Goal: Find specific page/section: Find specific page/section

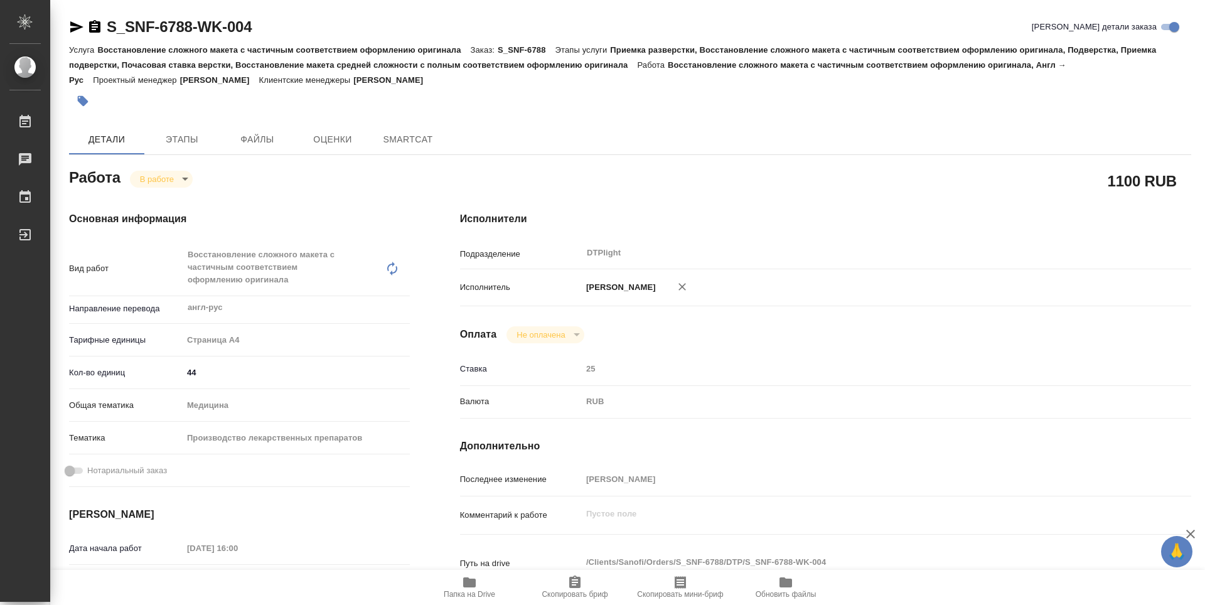
type textarea "x"
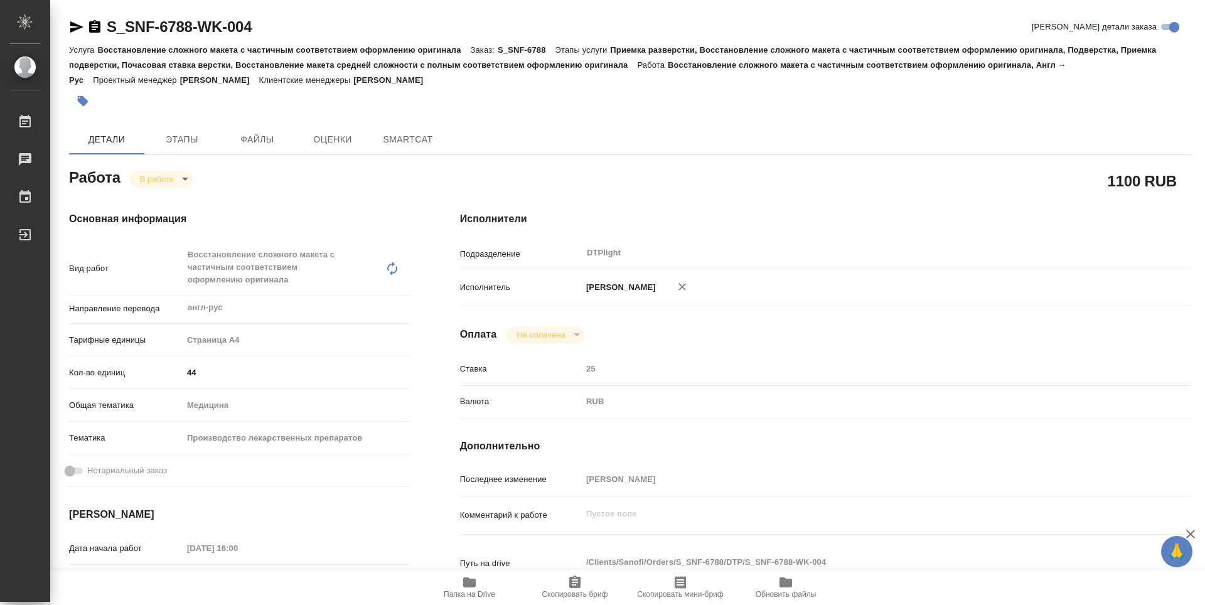
type textarea "x"
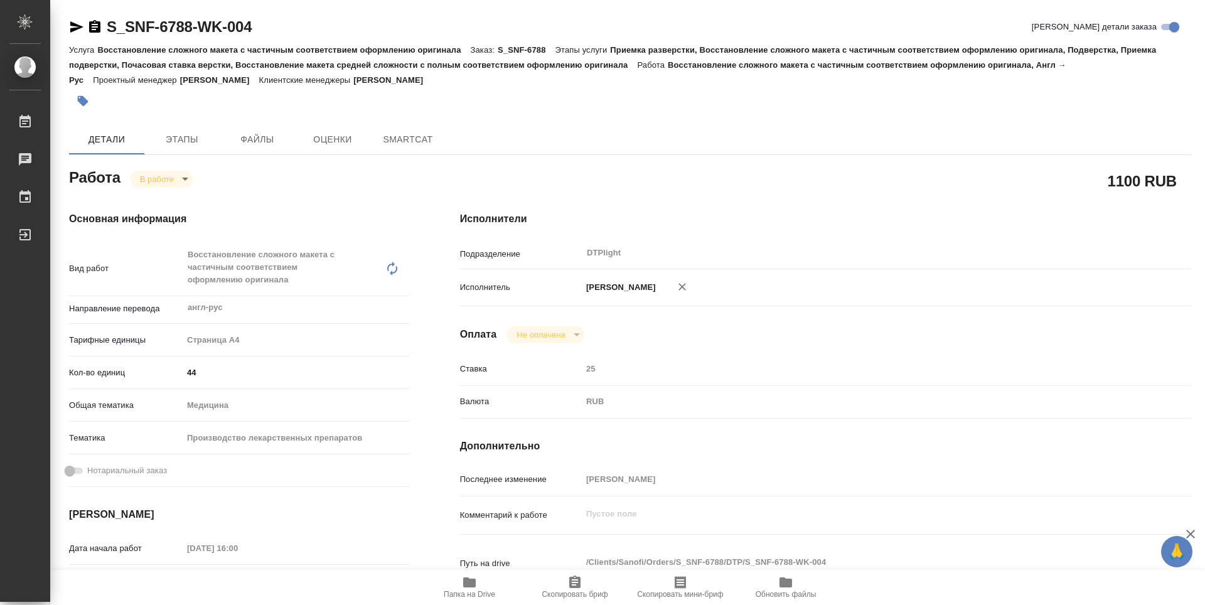
type textarea "x"
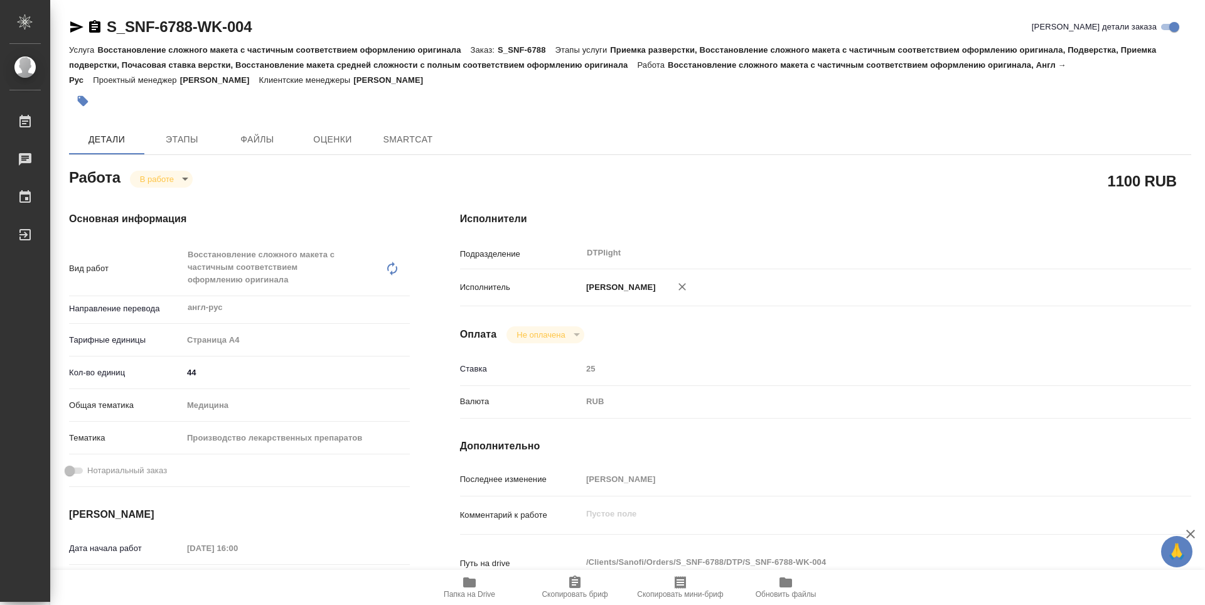
type textarea "x"
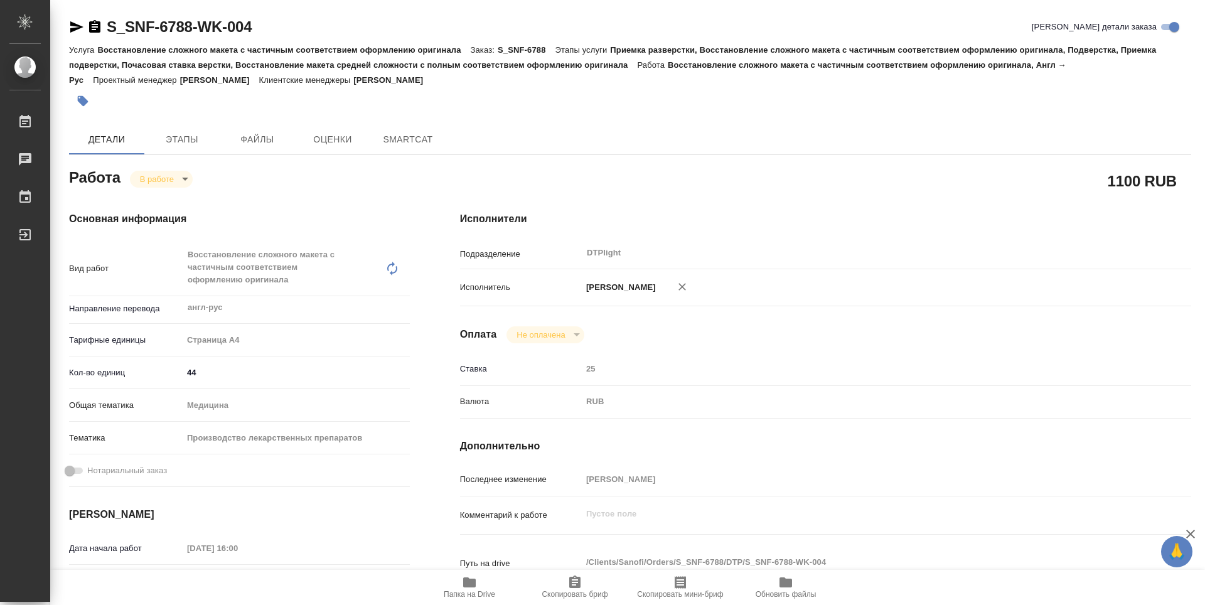
type textarea "x"
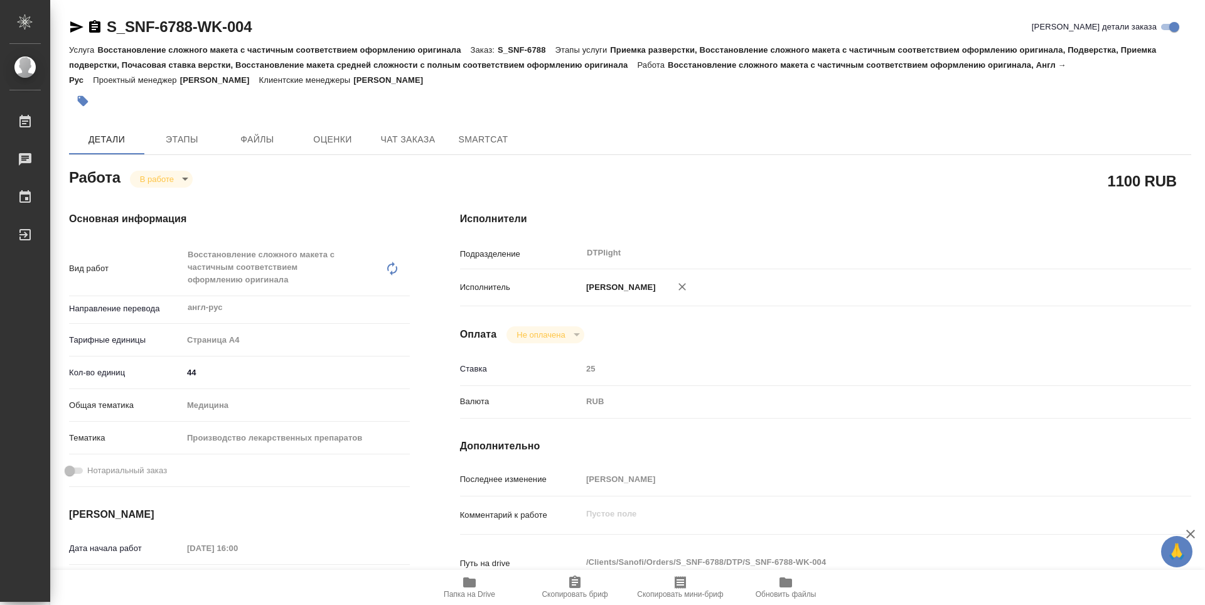
type textarea "x"
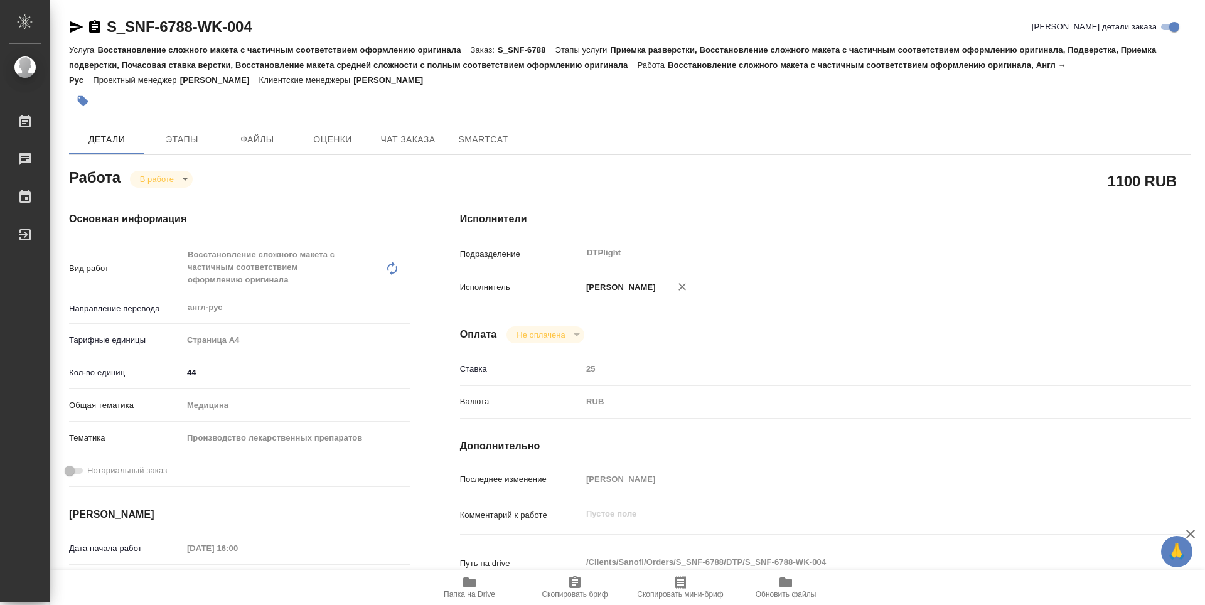
type textarea "x"
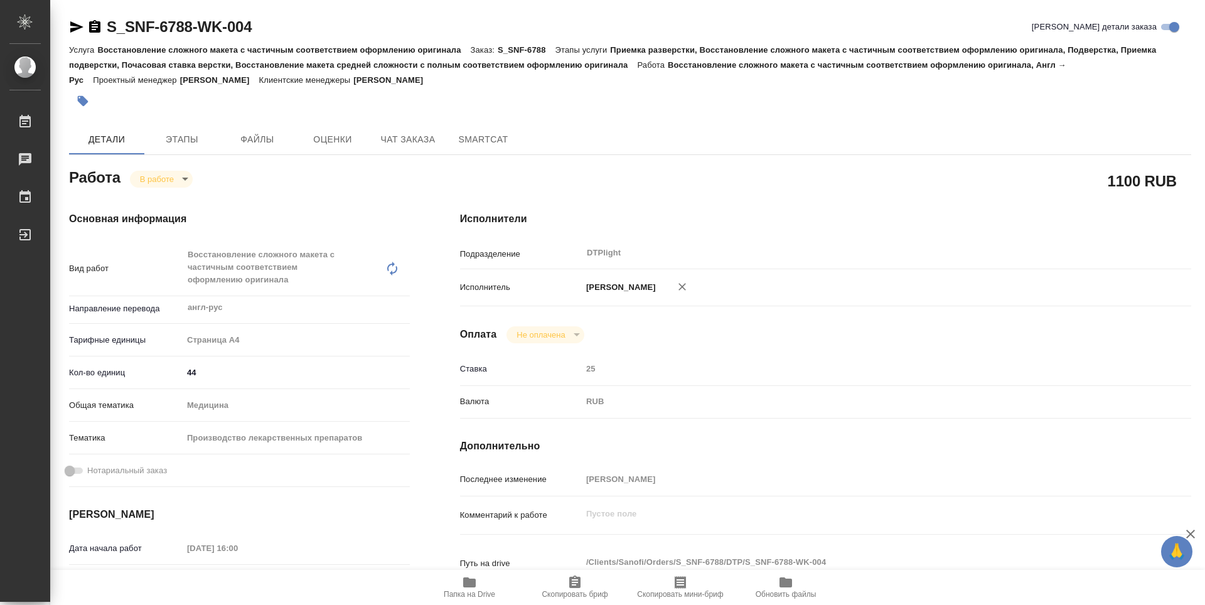
click at [466, 586] on icon "button" at bounding box center [469, 582] width 13 height 10
type textarea "x"
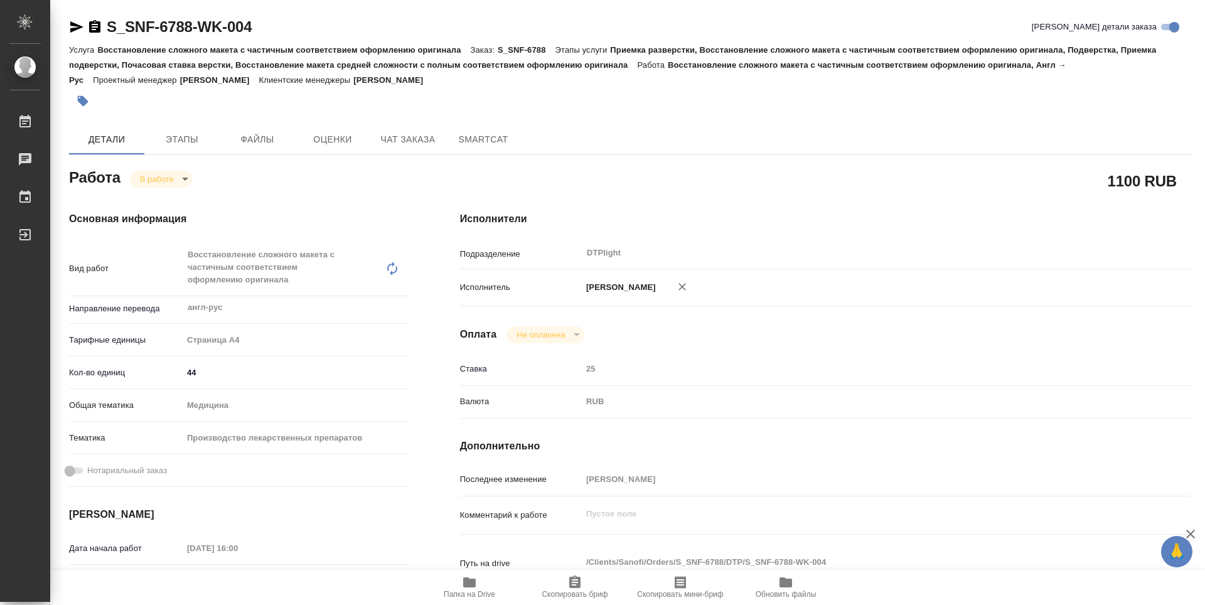
type textarea "x"
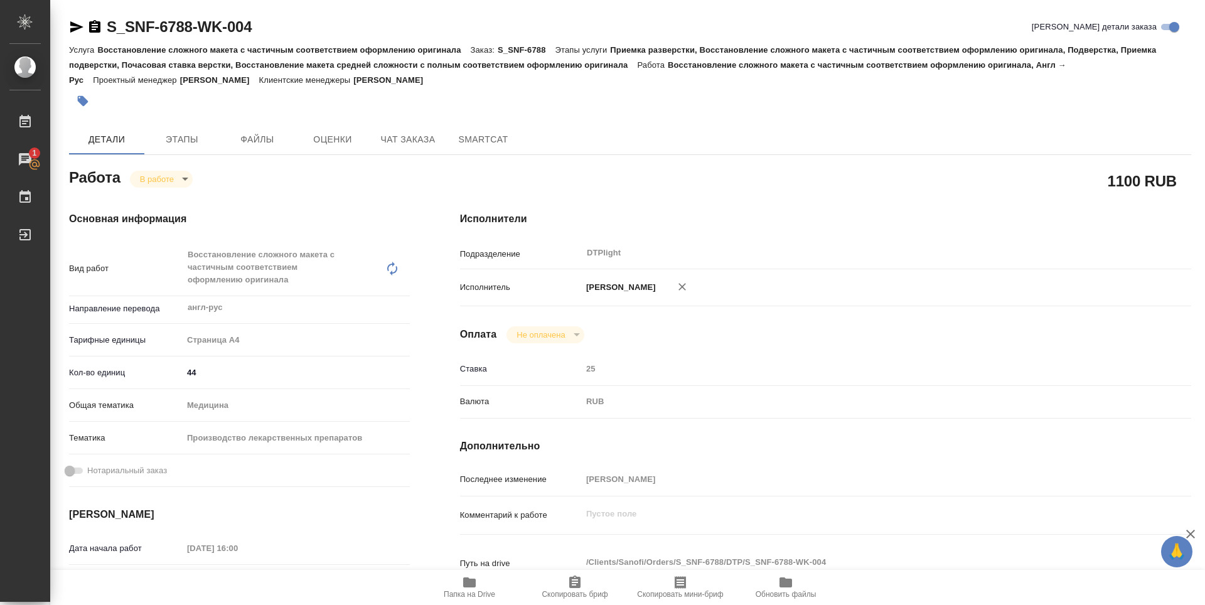
type textarea "x"
drag, startPoint x: 74, startPoint y: 30, endPoint x: 111, endPoint y: 6, distance: 44.0
click at [80, 25] on icon "button" at bounding box center [76, 26] width 15 height 15
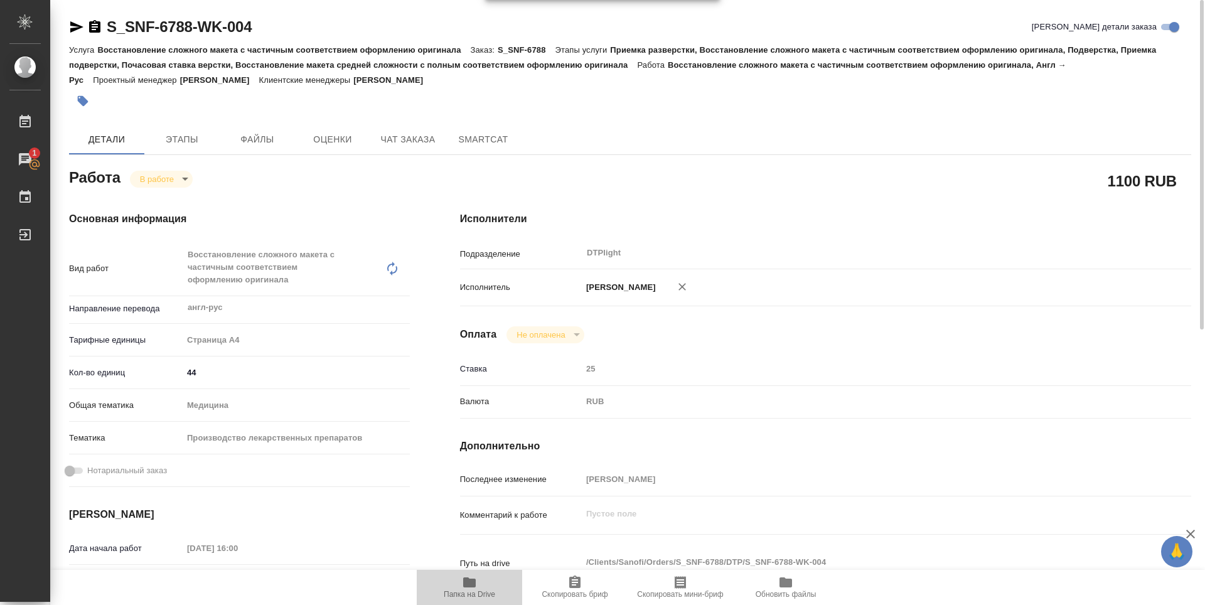
click at [471, 576] on icon "button" at bounding box center [469, 582] width 15 height 15
